Goal: Task Accomplishment & Management: Manage account settings

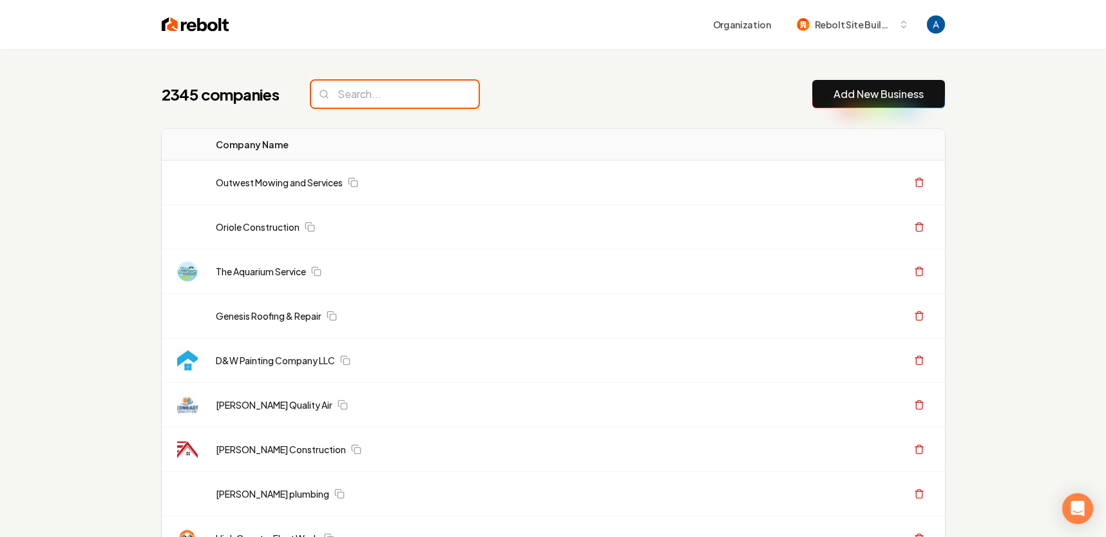
click at [383, 95] on input "search" at bounding box center [395, 94] width 168 height 27
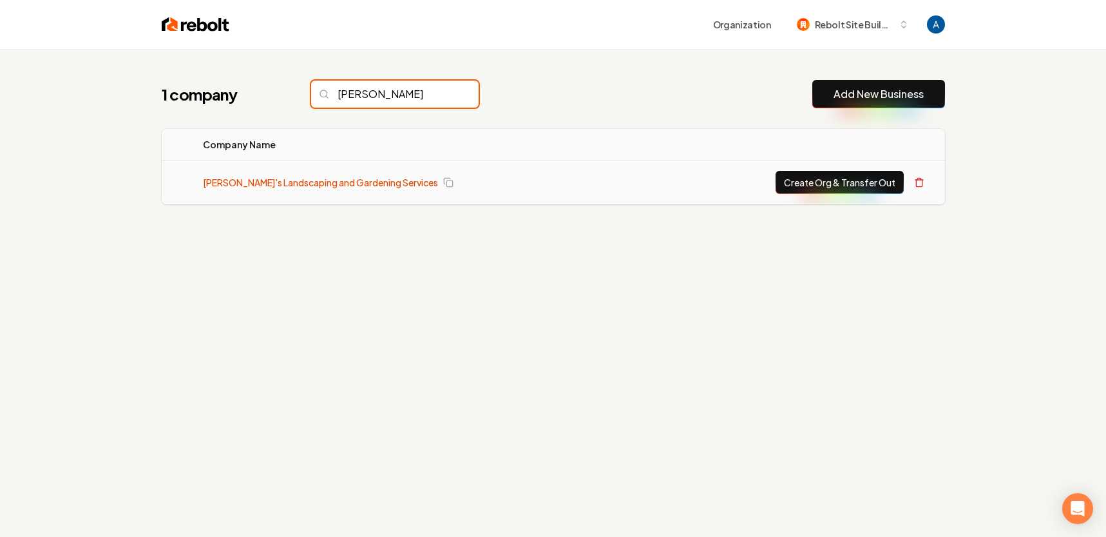
type input "[PERSON_NAME]"
click at [301, 188] on link "[PERSON_NAME]'s Landscaping and Gardening Services" at bounding box center [320, 182] width 235 height 13
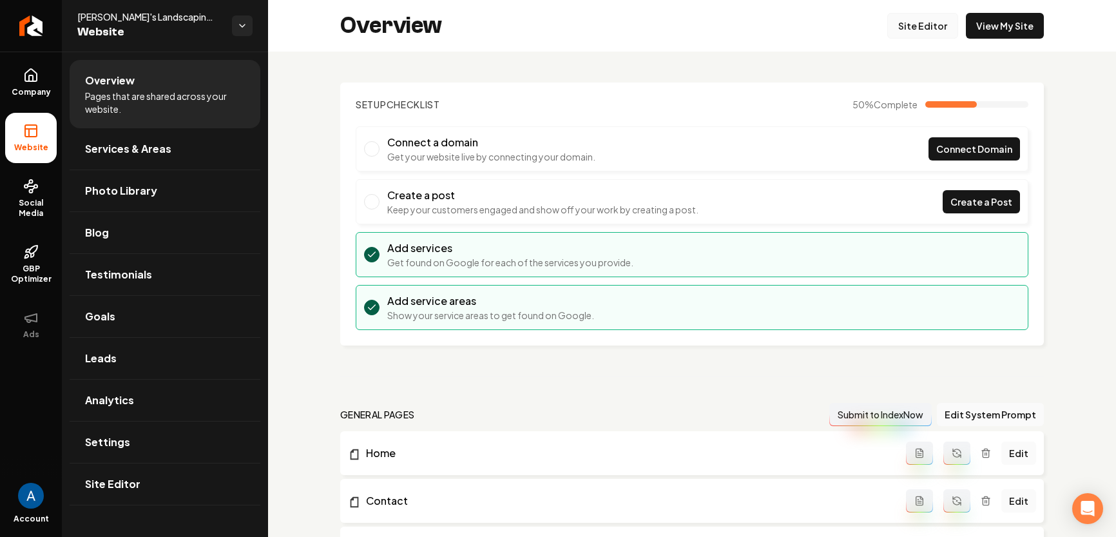
click at [919, 26] on link "Site Editor" at bounding box center [922, 26] width 71 height 26
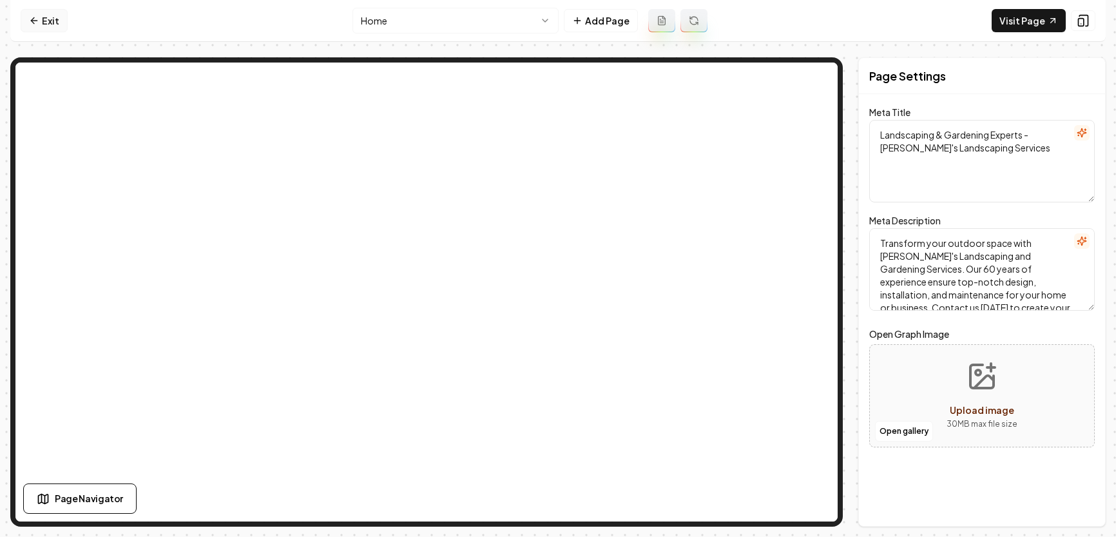
click at [43, 27] on link "Exit" at bounding box center [44, 20] width 47 height 23
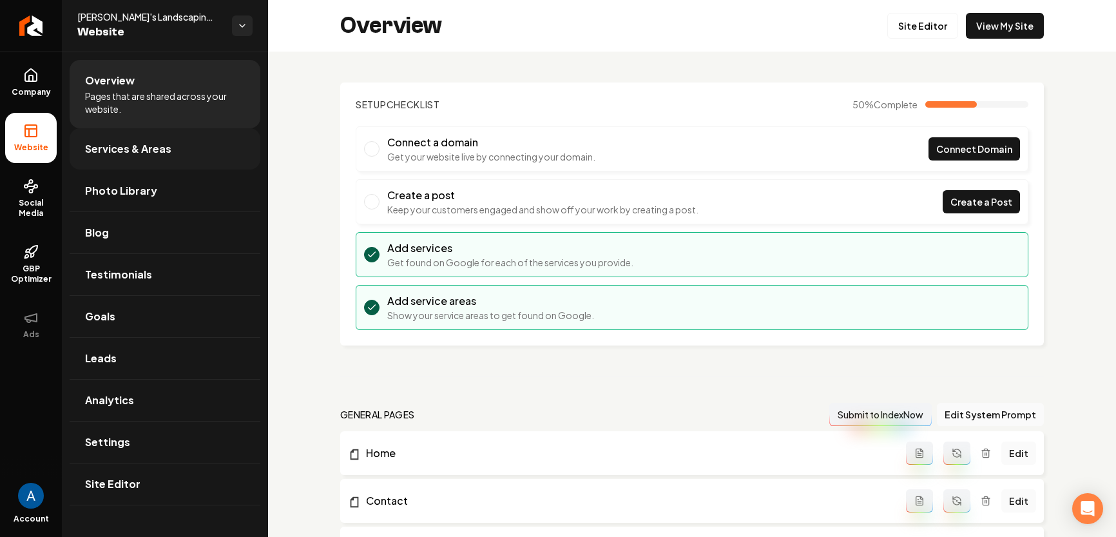
click at [131, 151] on span "Services & Areas" at bounding box center [128, 148] width 86 height 15
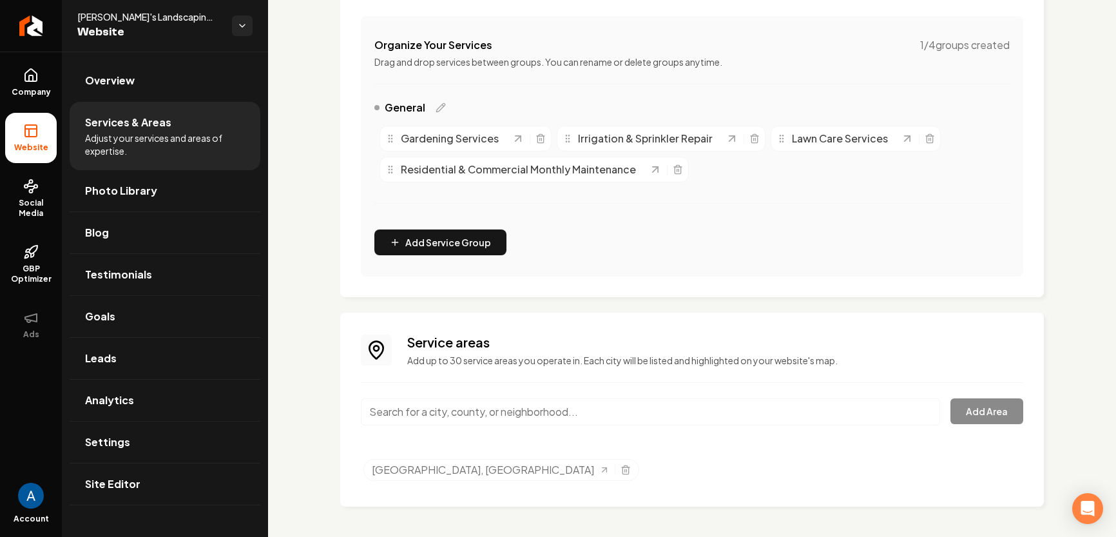
scroll to position [236, 0]
click at [519, 407] on input "Main content area" at bounding box center [650, 411] width 579 height 27
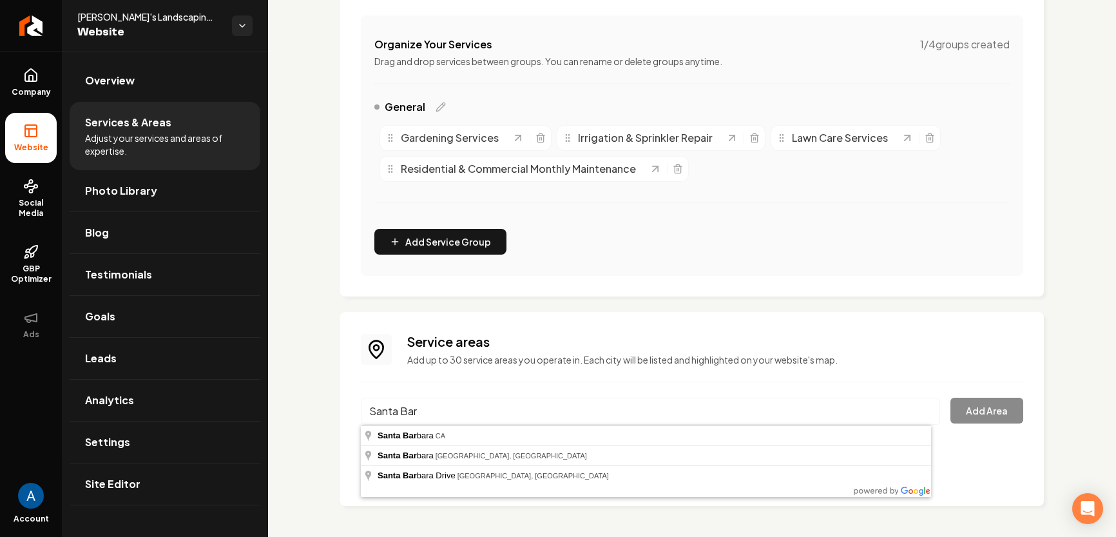
type input "[GEOGRAPHIC_DATA], [GEOGRAPHIC_DATA]"
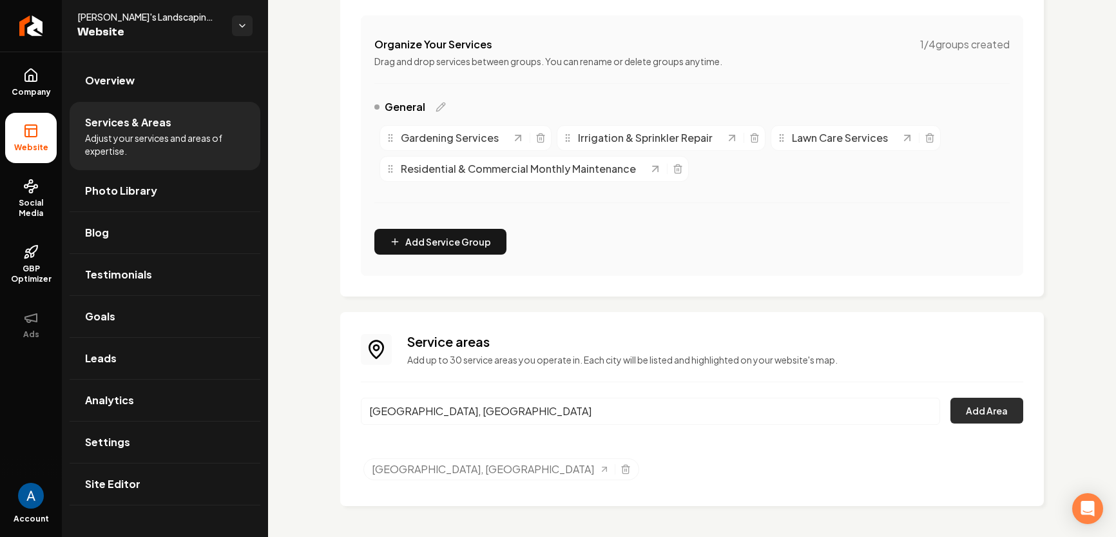
click at [963, 412] on button "Add Area" at bounding box center [986, 411] width 73 height 26
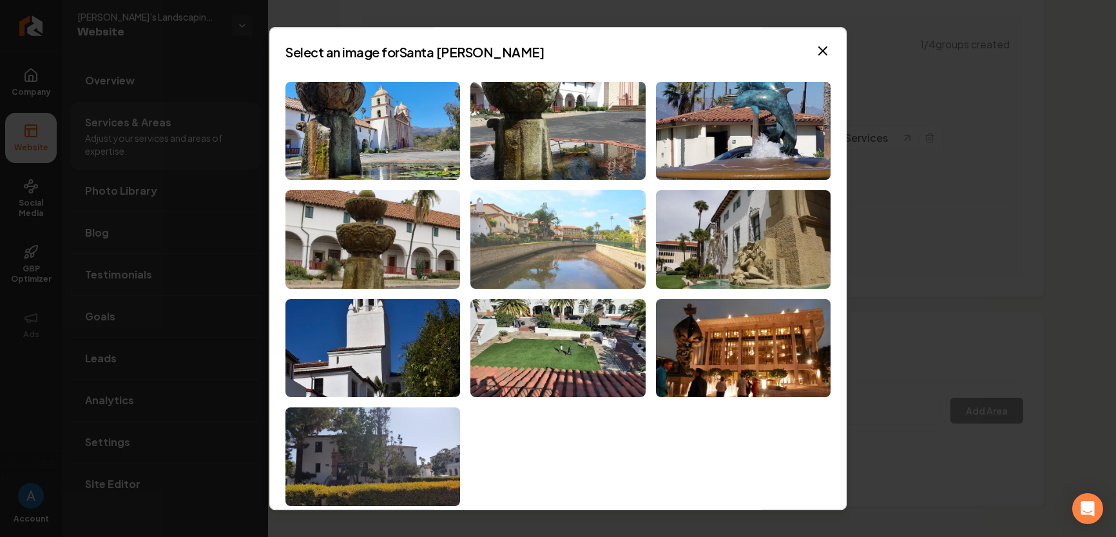
click at [536, 231] on img at bounding box center [557, 239] width 175 height 99
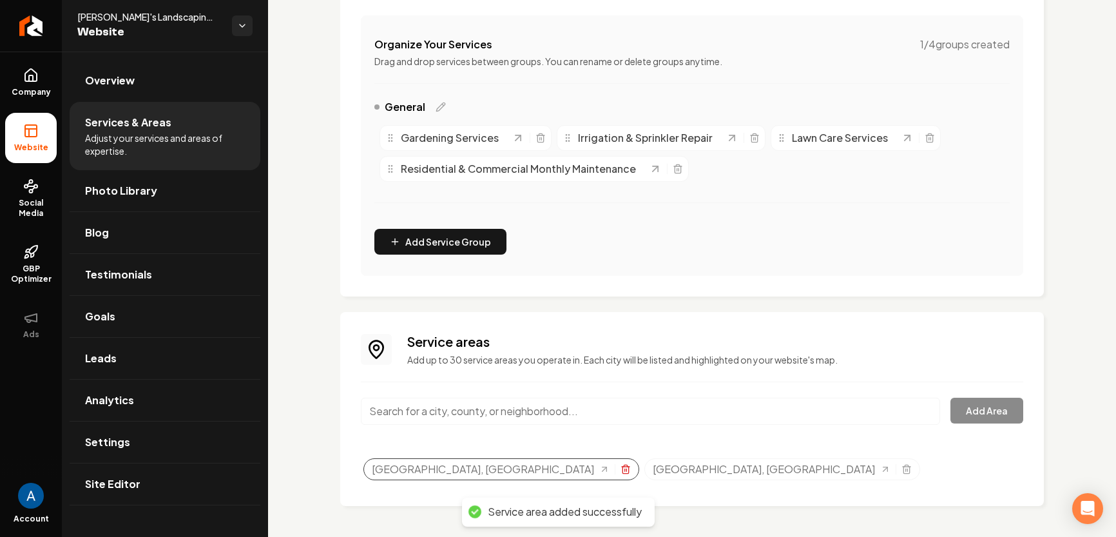
click at [620, 470] on icon "Selected tags" at bounding box center [625, 469] width 10 height 10
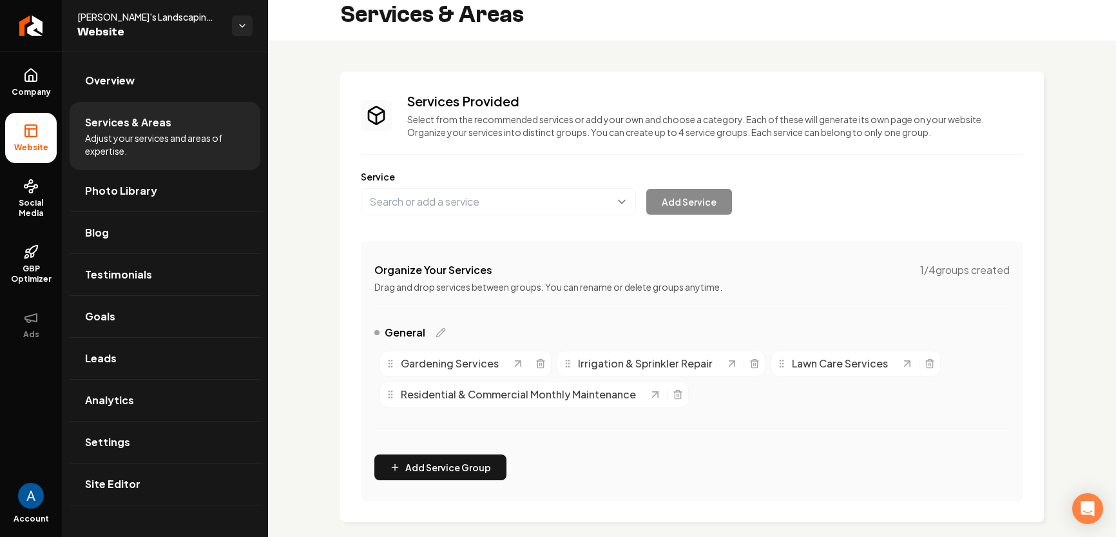
scroll to position [0, 0]
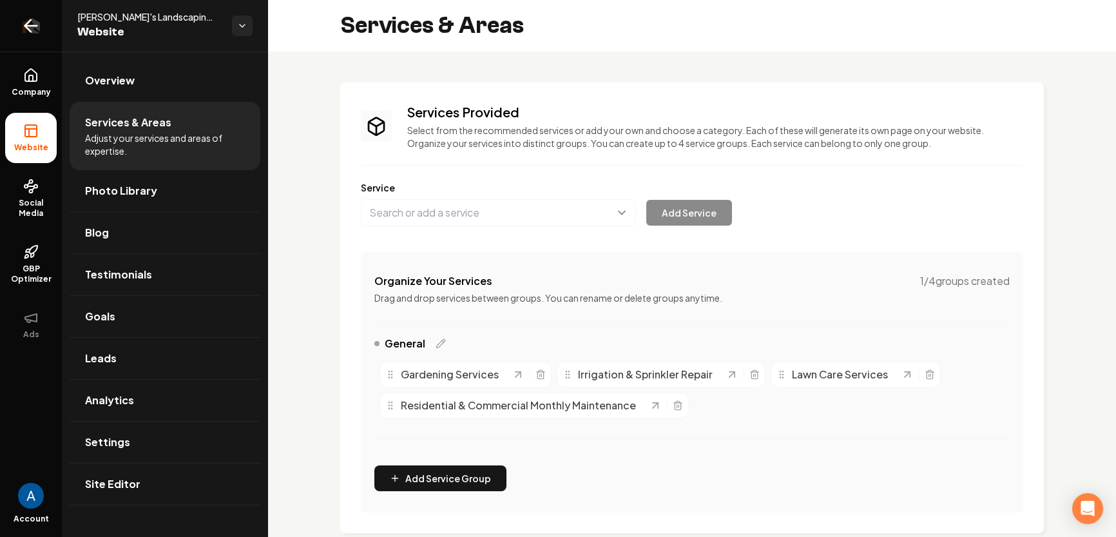
click at [28, 23] on icon "Return to dashboard" at bounding box center [31, 25] width 21 height 21
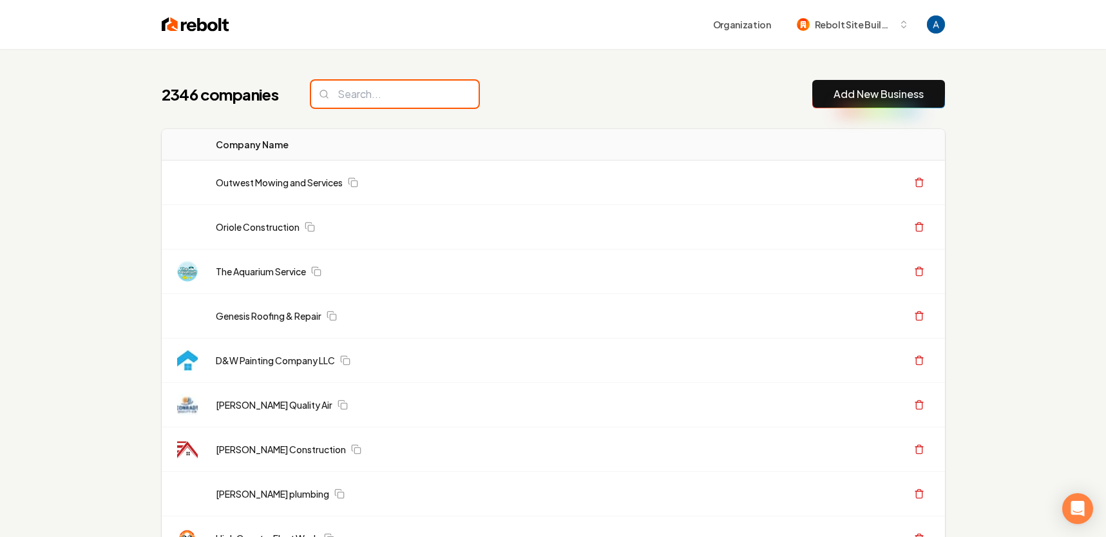
click at [408, 97] on input "search" at bounding box center [395, 94] width 168 height 27
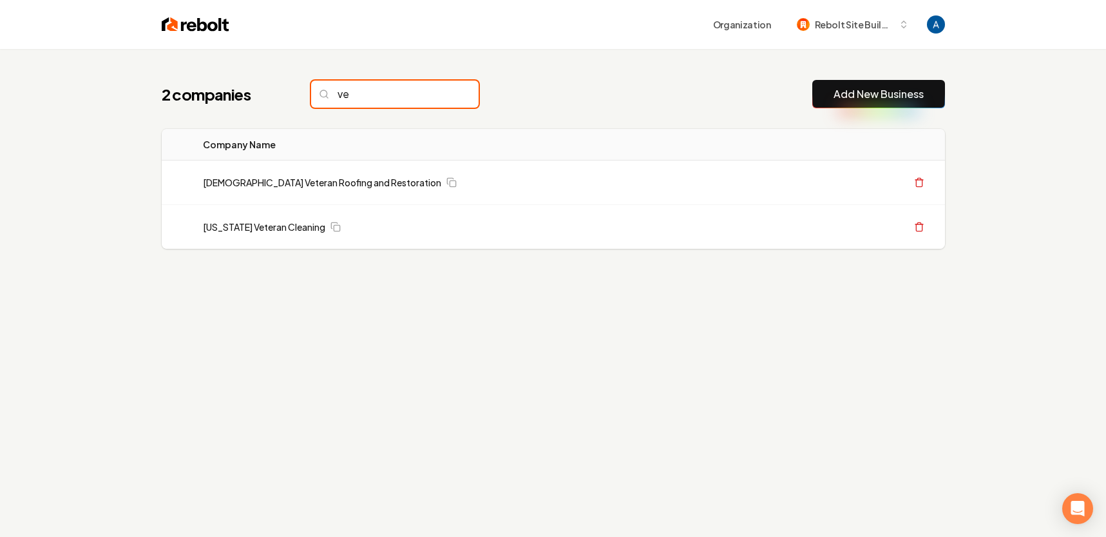
type input "v"
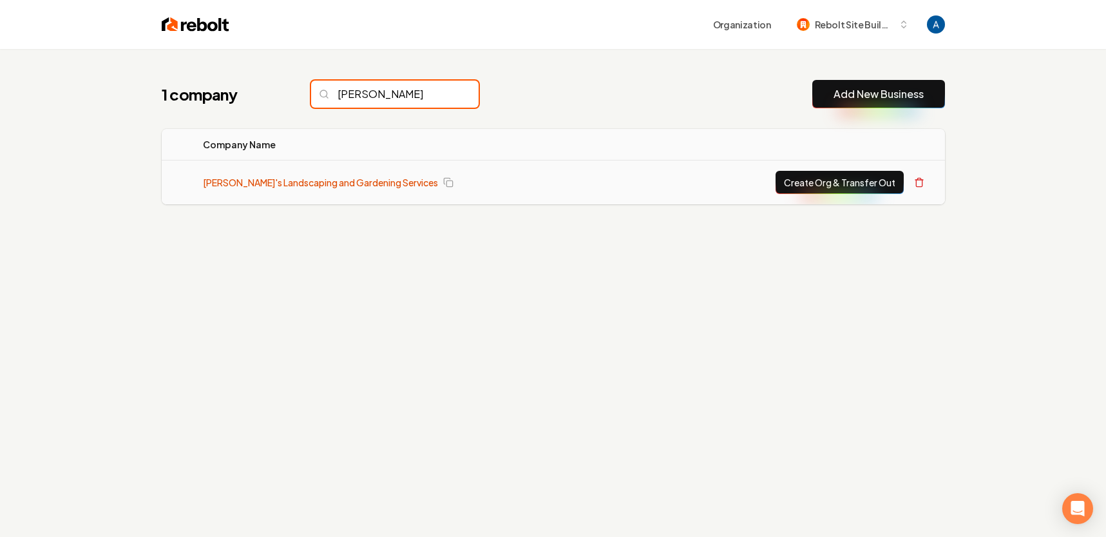
type input "[PERSON_NAME]"
click at [300, 184] on link "[PERSON_NAME]'s Landscaping and Gardening Services" at bounding box center [320, 182] width 235 height 13
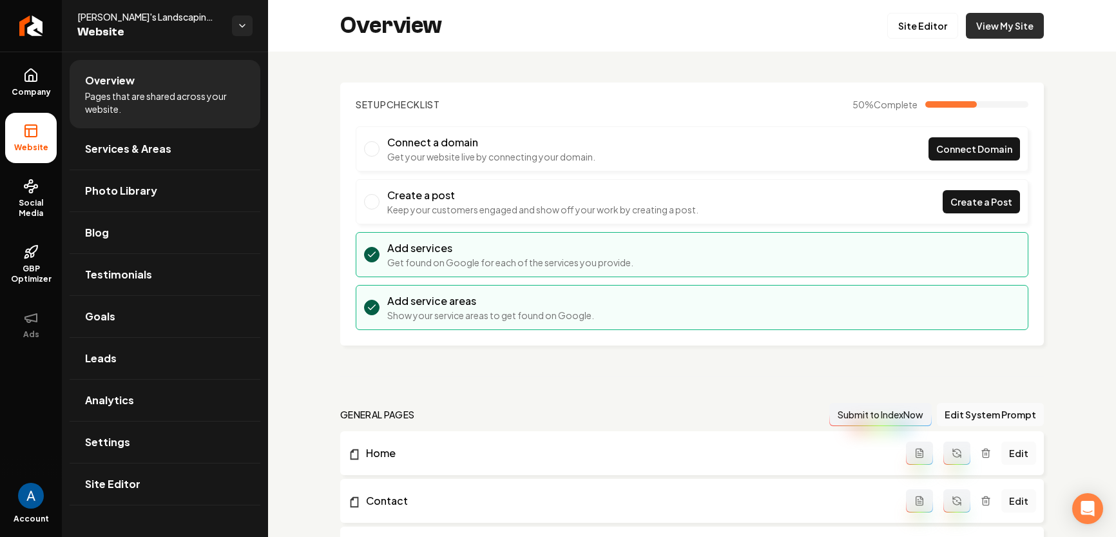
click at [988, 24] on link "View My Site" at bounding box center [1005, 26] width 78 height 26
